Goal: Task Accomplishment & Management: Complete application form

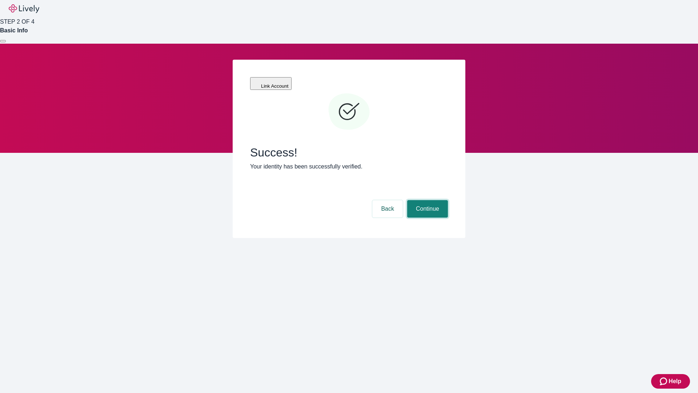
click at [427, 200] on button "Continue" at bounding box center [427, 208] width 41 height 17
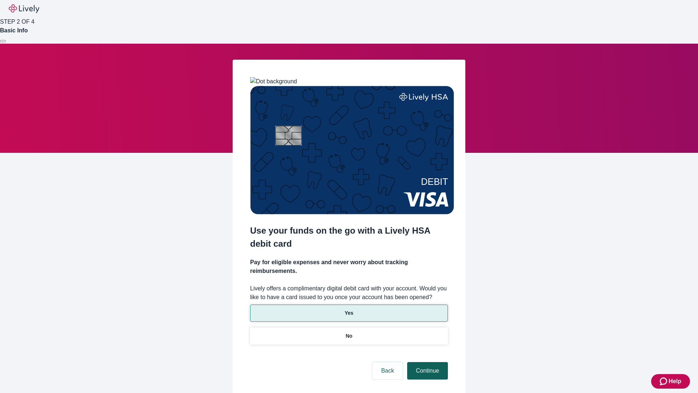
click at [349, 309] on p "Yes" at bounding box center [349, 313] width 9 height 8
click at [427, 362] on button "Continue" at bounding box center [427, 370] width 41 height 17
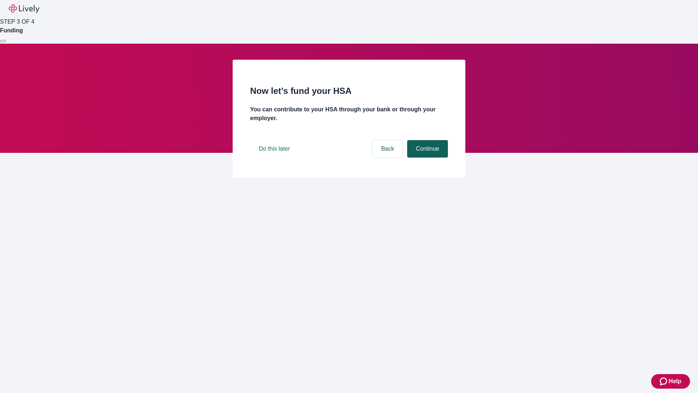
click at [427, 157] on button "Continue" at bounding box center [427, 148] width 41 height 17
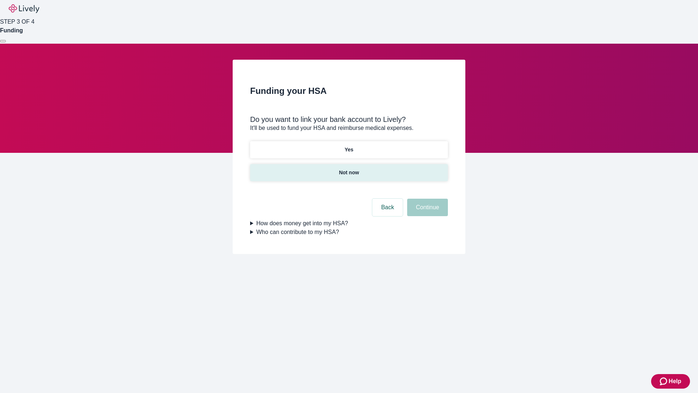
click at [349, 169] on p "Not now" at bounding box center [349, 173] width 20 height 8
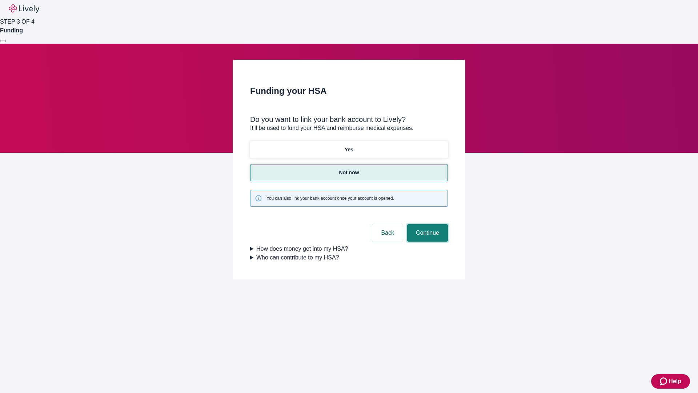
click at [427, 224] on button "Continue" at bounding box center [427, 232] width 41 height 17
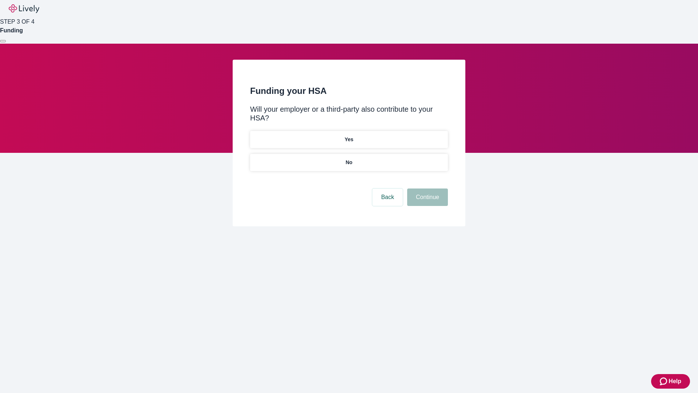
click at [349, 159] on p "No" at bounding box center [349, 163] width 7 height 8
click at [427, 188] on button "Continue" at bounding box center [427, 196] width 41 height 17
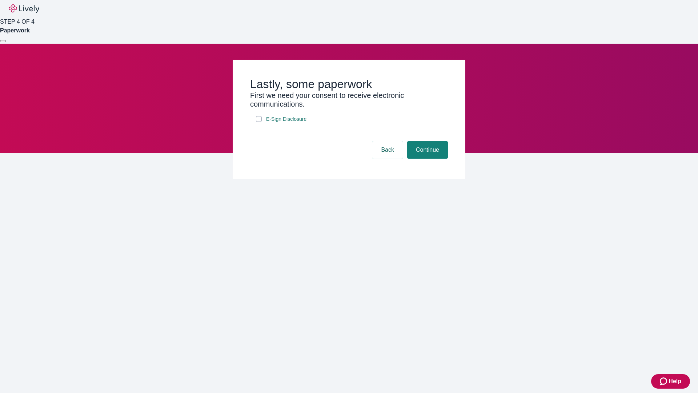
click at [259, 122] on input "E-Sign Disclosure" at bounding box center [259, 119] width 6 height 6
checkbox input "true"
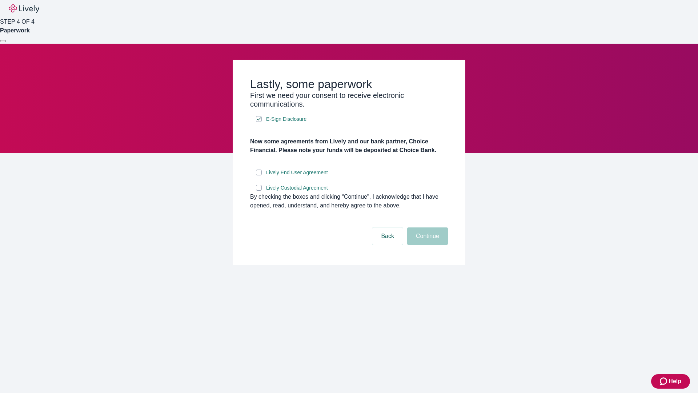
click at [259, 175] on input "Lively End User Agreement" at bounding box center [259, 172] width 6 height 6
checkbox input "true"
click at [259, 191] on input "Lively Custodial Agreement" at bounding box center [259, 188] width 6 height 6
checkbox input "true"
click at [427, 245] on button "Continue" at bounding box center [427, 235] width 41 height 17
